Goal: Find specific page/section: Find specific page/section

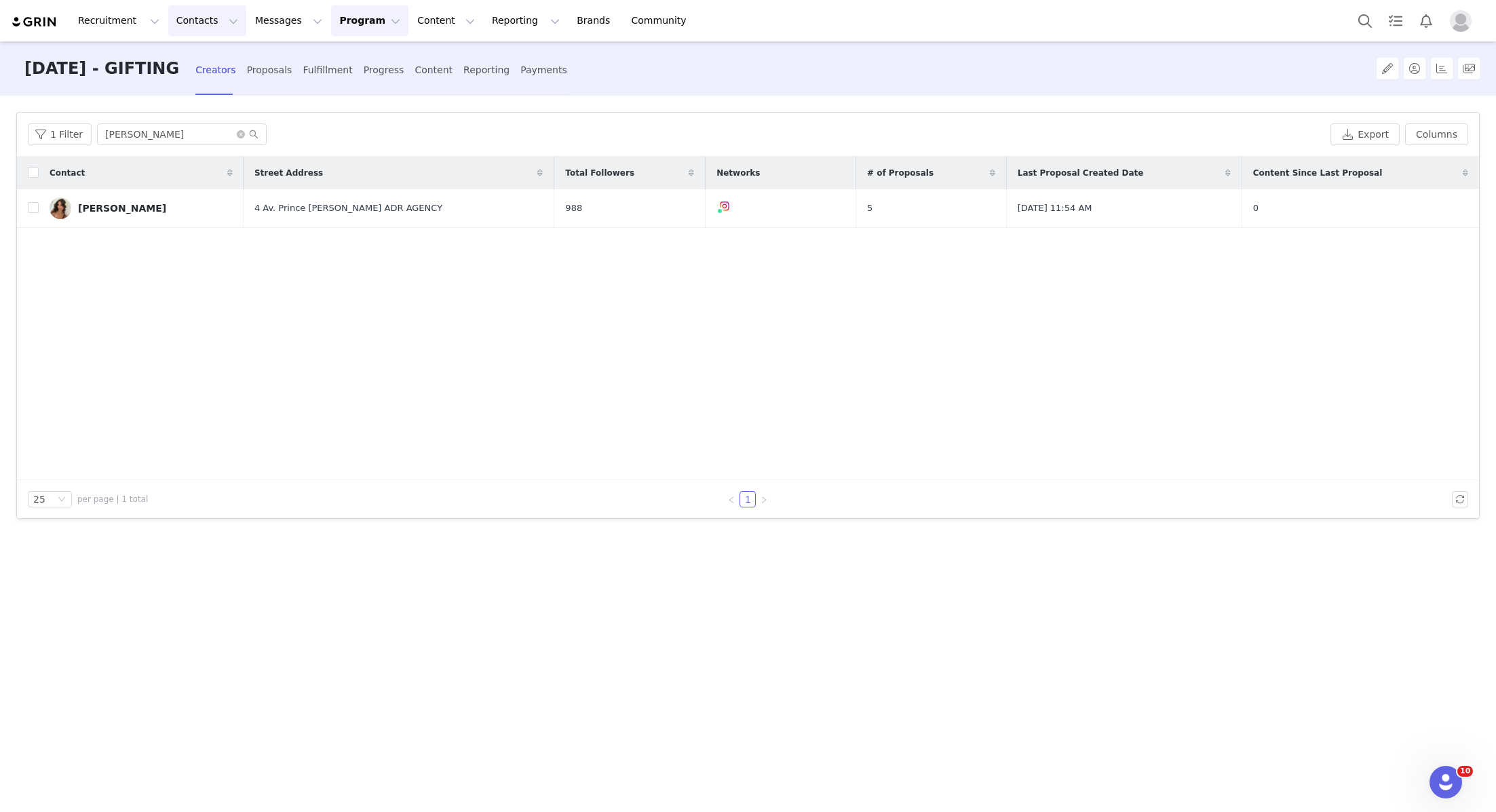
click at [195, 19] on button "Contacts Contacts" at bounding box center [207, 21] width 78 height 31
click at [223, 64] on div "Creators" at bounding box center [212, 60] width 91 height 14
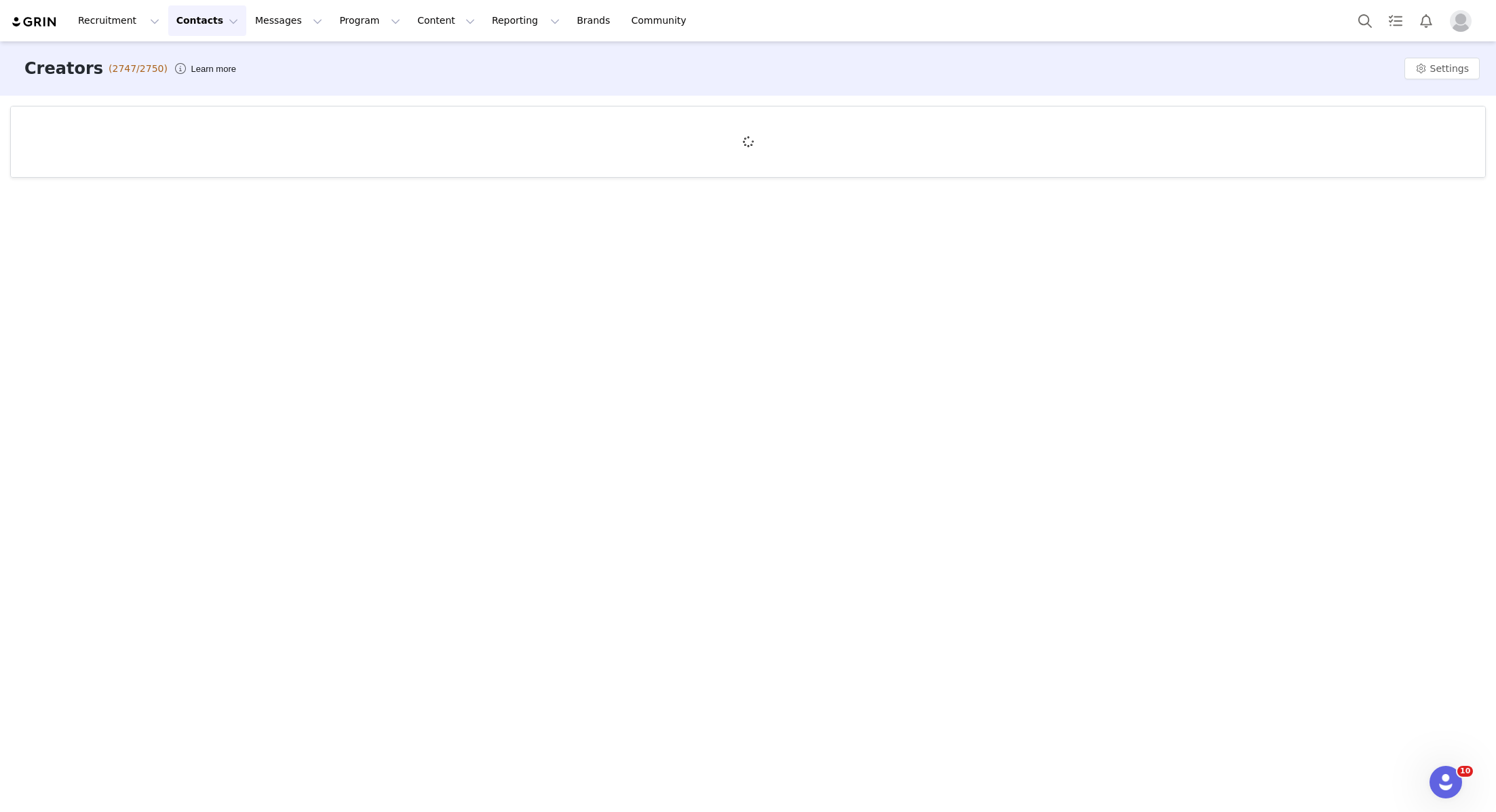
click at [220, 31] on button "Contacts Contacts" at bounding box center [207, 21] width 78 height 31
click at [206, 60] on p "Creators" at bounding box center [189, 60] width 40 height 14
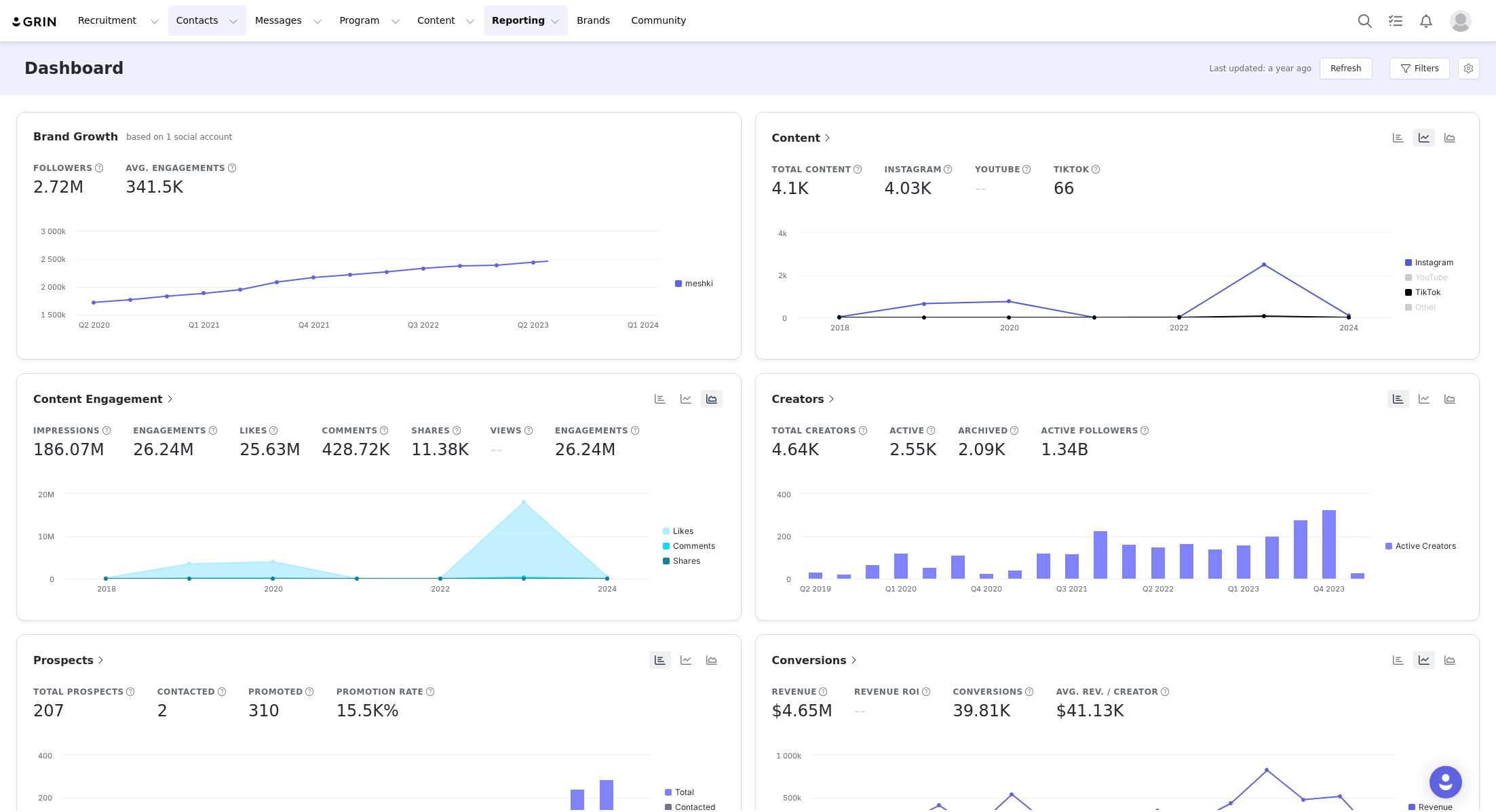
click at [215, 22] on button "Contacts Contacts" at bounding box center [207, 21] width 78 height 31
click at [215, 61] on div "Creators" at bounding box center [212, 60] width 91 height 14
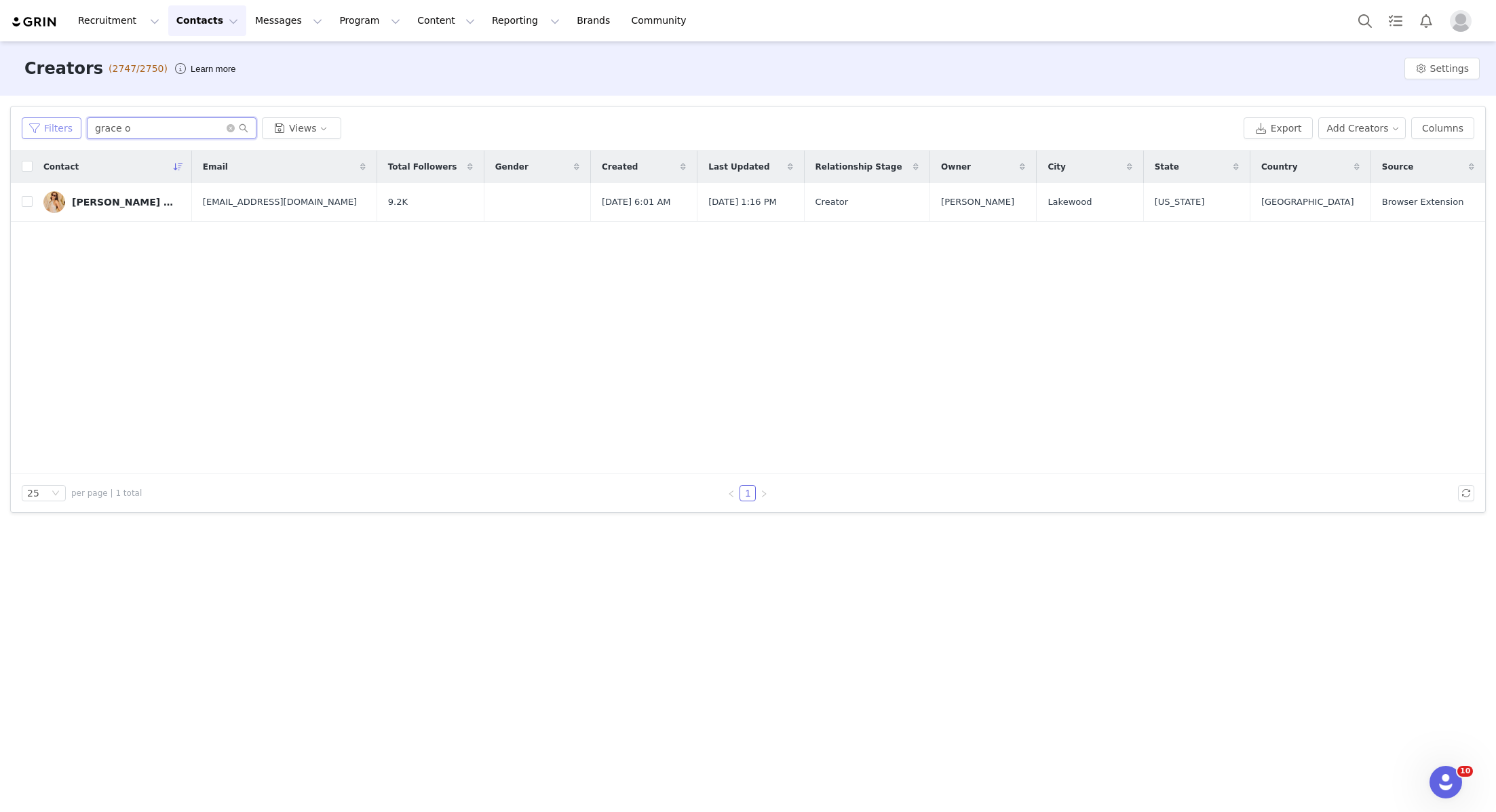
drag, startPoint x: 163, startPoint y: 120, endPoint x: 68, endPoint y: 119, distance: 95.0
click at [68, 119] on div "Filters grace o Views" at bounding box center [630, 128] width 1217 height 21
click at [161, 140] on div "Filters grace o Views Export Add Creators Columns" at bounding box center [747, 129] width 1474 height 44
drag, startPoint x: 142, startPoint y: 130, endPoint x: 52, endPoint y: 130, distance: 90.0
click at [53, 130] on div "Filters grace o Views" at bounding box center [630, 128] width 1217 height 21
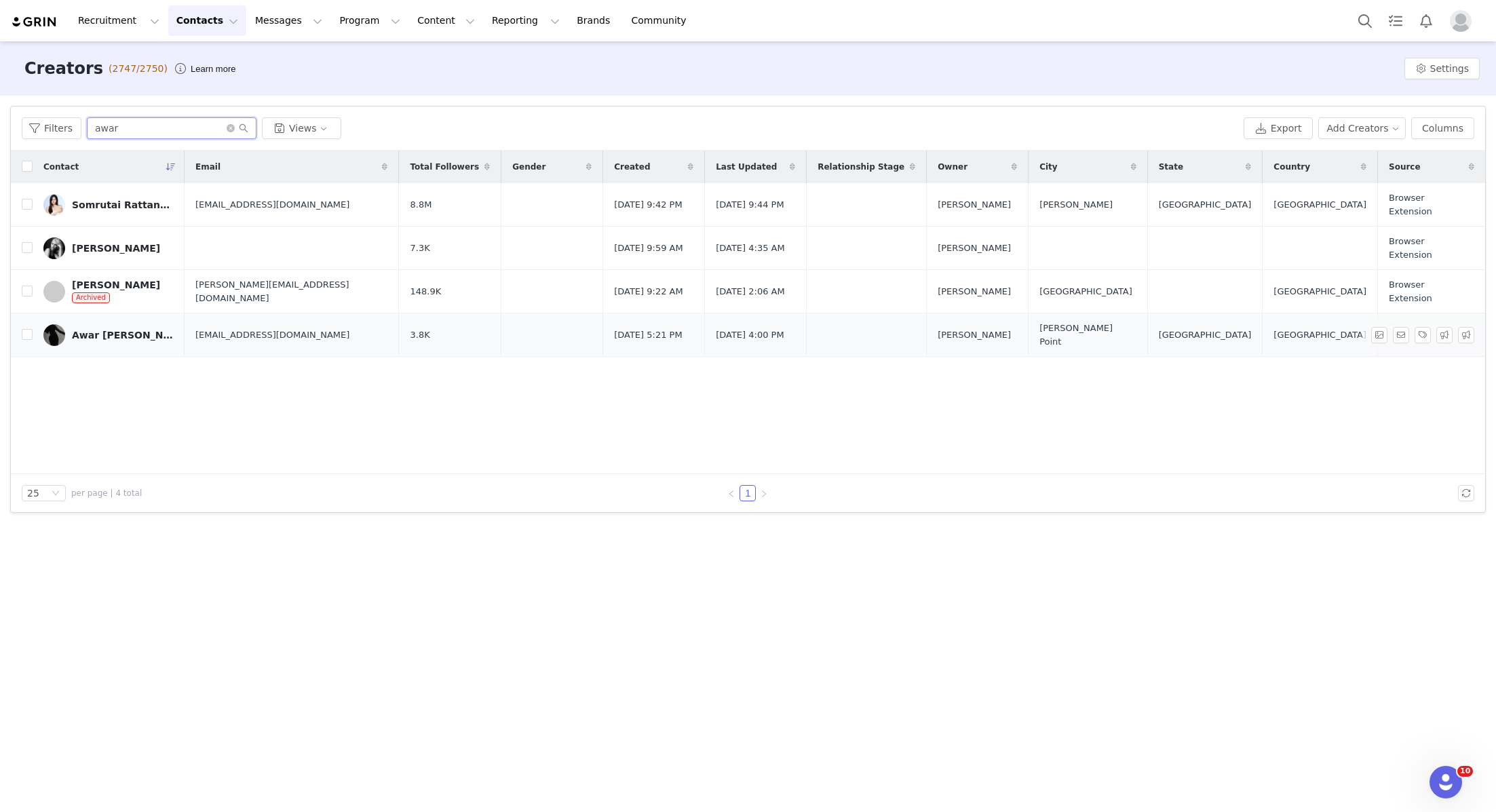
type input "awar"
click at [105, 324] on link "Awar [PERSON_NAME]" at bounding box center [108, 335] width 131 height 21
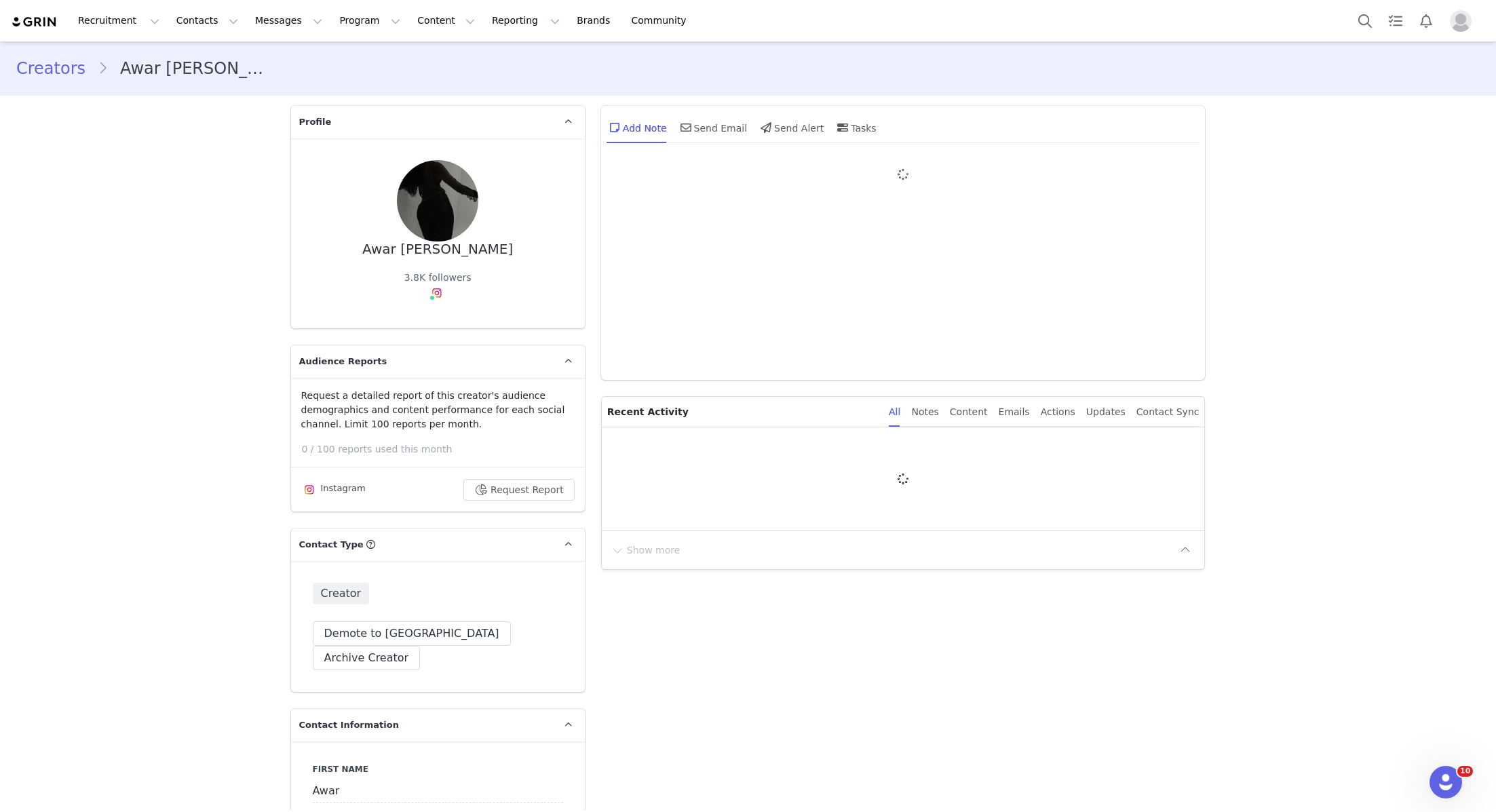
type input "+1 ([GEOGRAPHIC_DATA])"
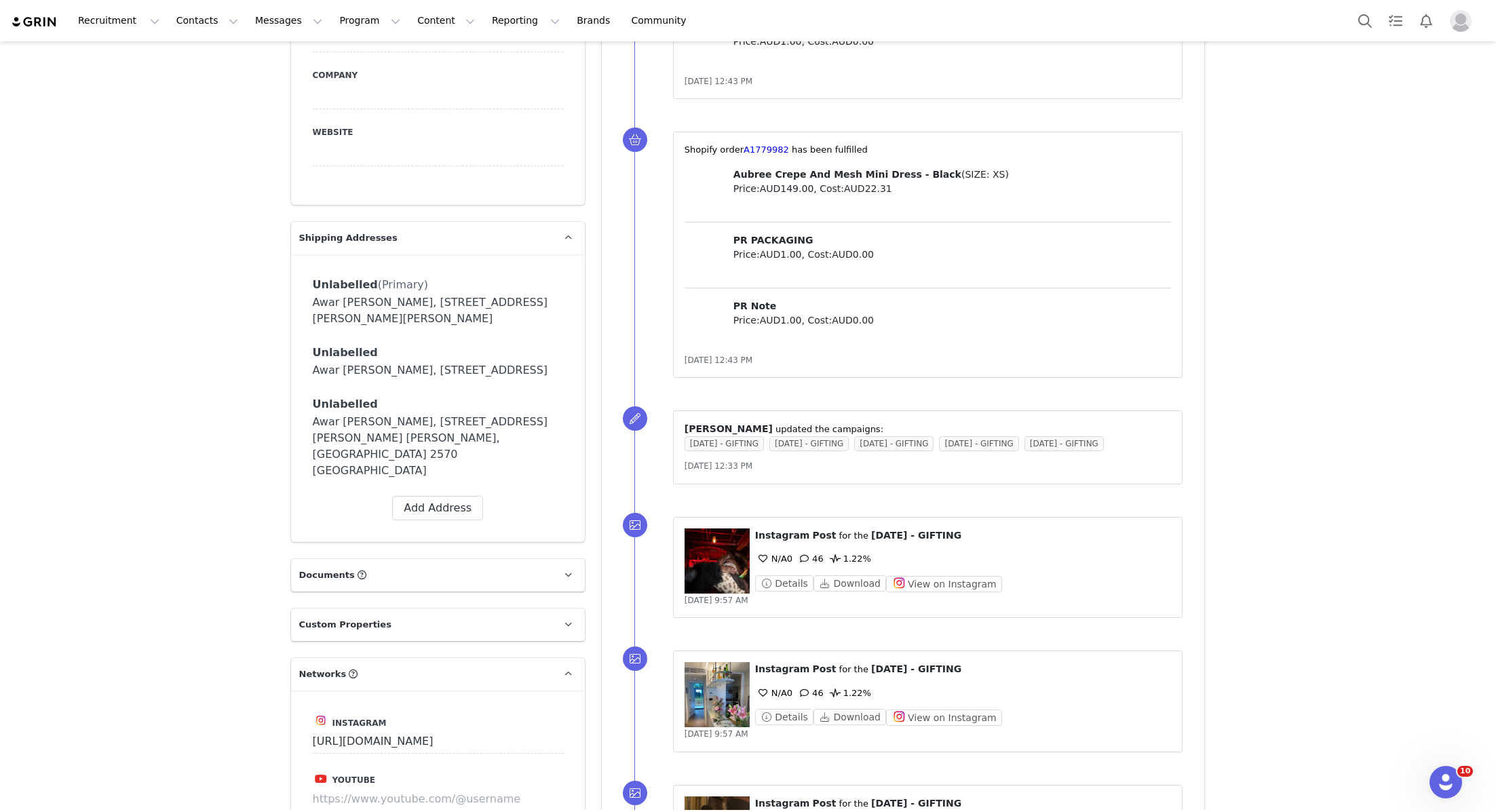
scroll to position [1034, 0]
